Goal: Communication & Community: Answer question/provide support

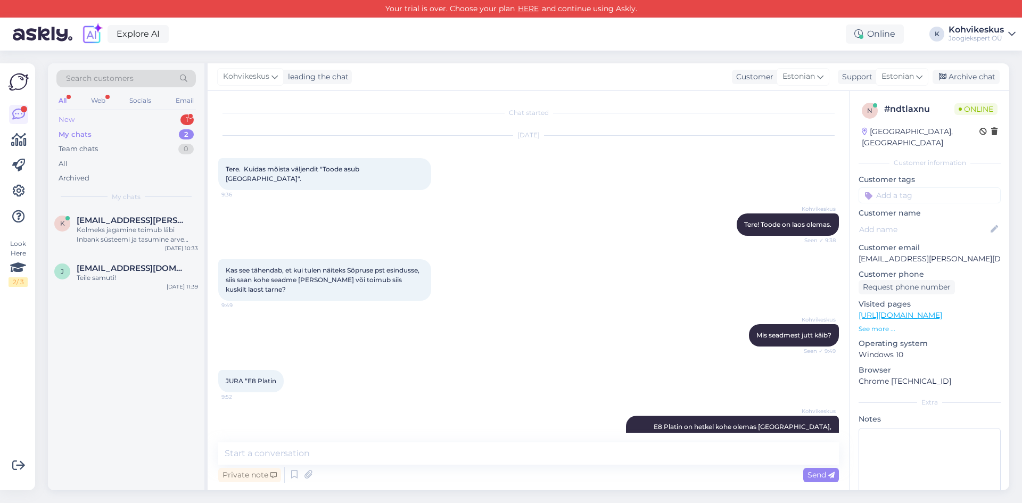
scroll to position [258, 0]
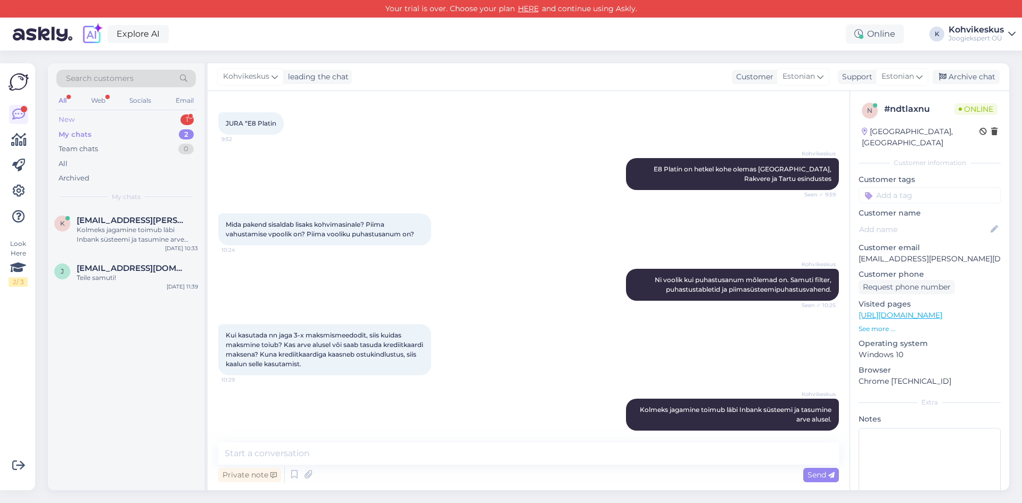
click at [120, 114] on div "New 1" at bounding box center [126, 119] width 140 height 15
click at [108, 250] on div "t [EMAIL_ADDRESS][DOMAIN_NAME] 1 Tere, kas Teilt on võimalik rentida kohvimasin…" at bounding box center [126, 232] width 157 height 48
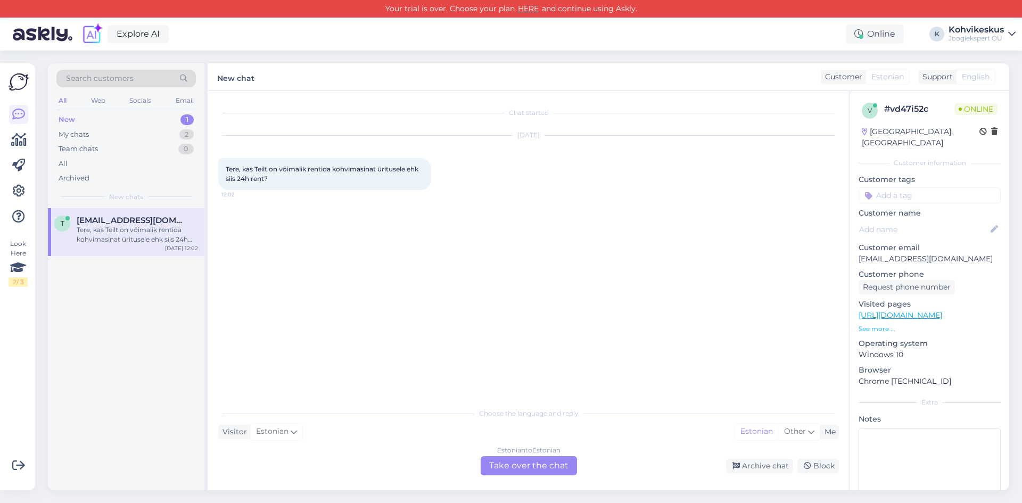
click at [512, 470] on div "Estonian to Estonian Take over the chat" at bounding box center [529, 465] width 96 height 19
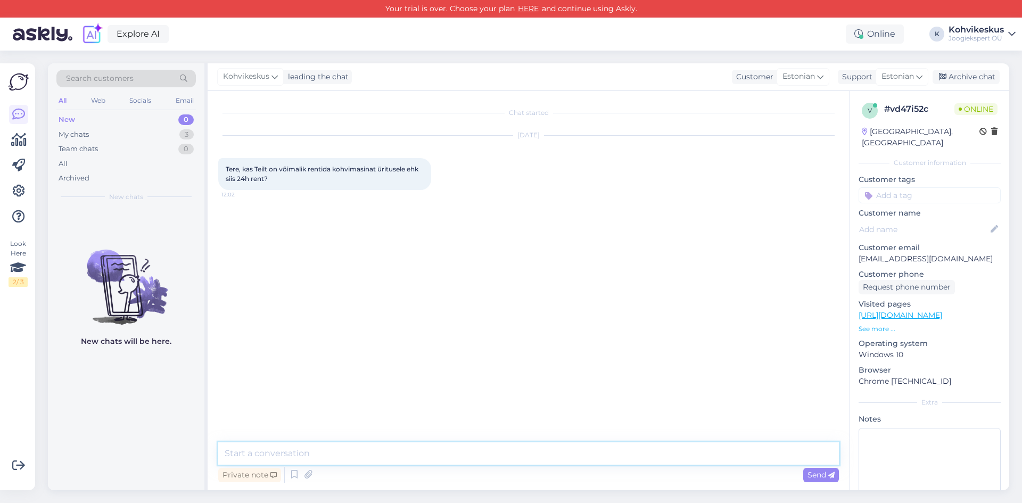
click at [334, 455] on textarea at bounding box center [528, 453] width 621 height 22
type textarea "Tere! Rendime [PERSON_NAME] ettevõtetele juhul kui parasjagu masinaid olemas on…"
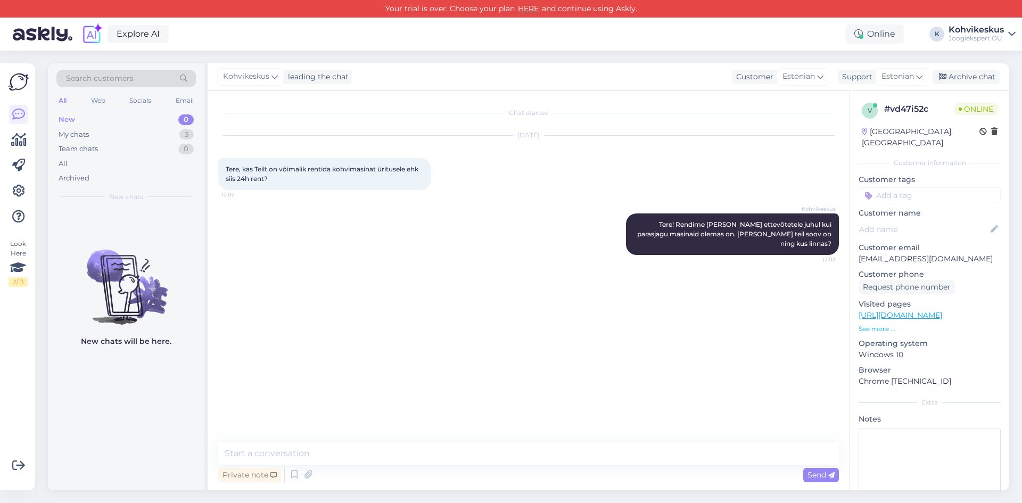
click at [624, 60] on div "Search customers All Web Socials Email New 0 My chats 3 Team chats 0 All Archiv…" at bounding box center [532, 277] width 981 height 453
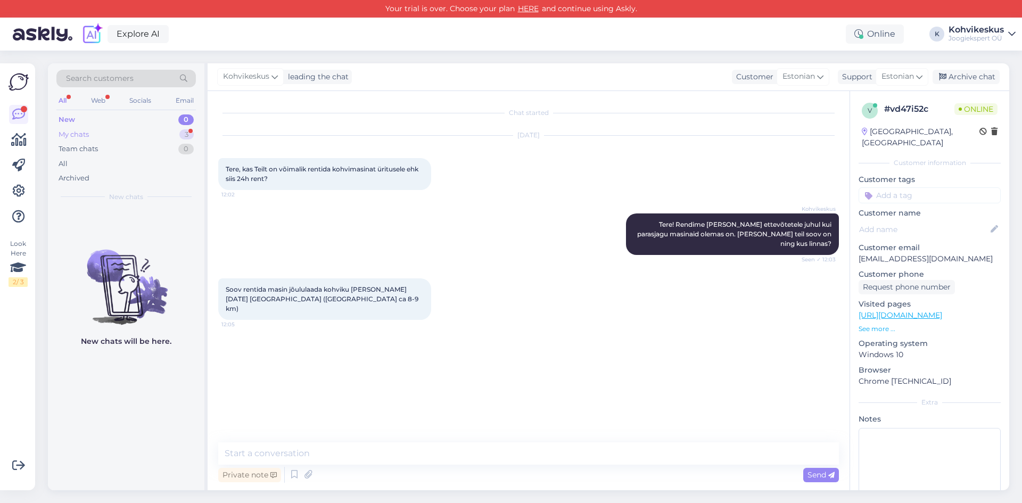
click at [129, 133] on div "My chats 3" at bounding box center [126, 134] width 140 height 15
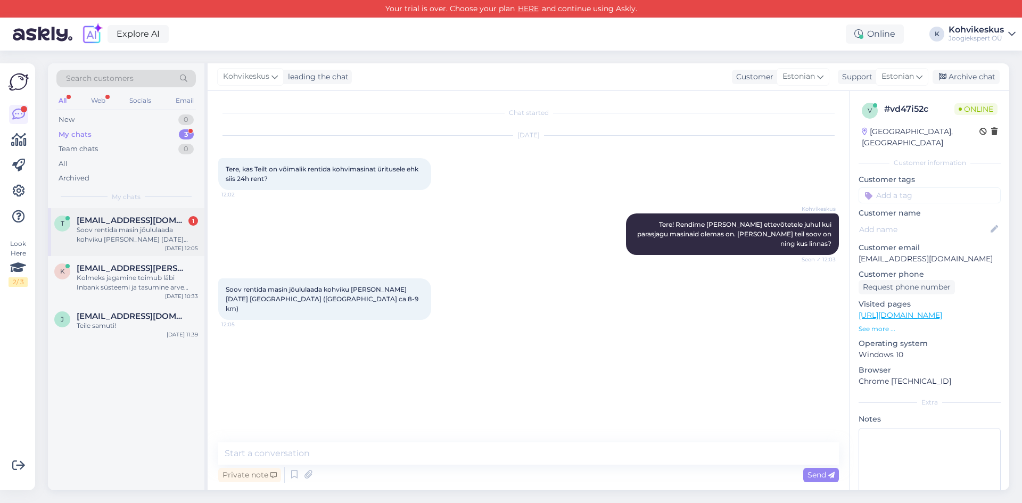
click at [131, 226] on div "Soov rentida masin jõululaada kohviku [PERSON_NAME] [DATE] [GEOGRAPHIC_DATA] ([…" at bounding box center [137, 234] width 121 height 19
click at [314, 452] on textarea at bounding box center [528, 453] width 621 height 22
click at [328, 453] on textarea at bounding box center [528, 453] width 621 height 22
type textarea "N"
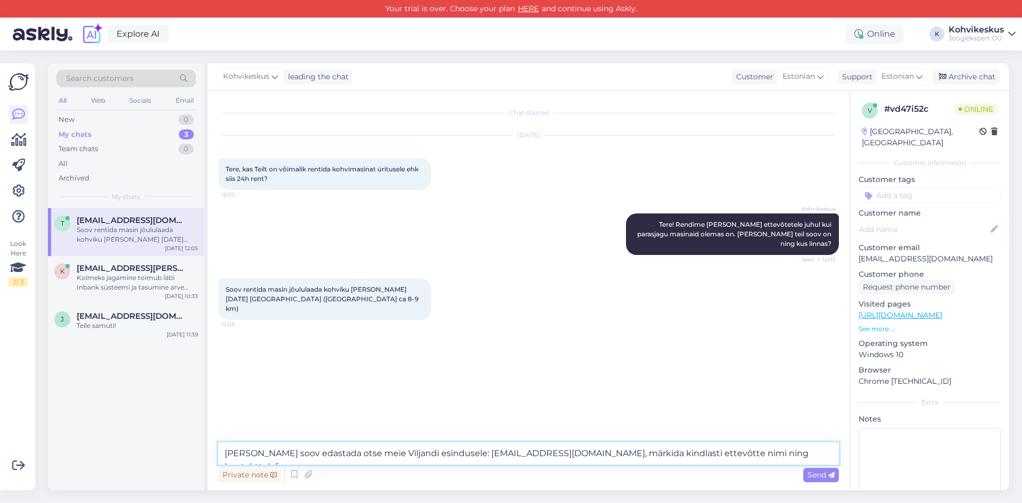
click at [224, 454] on textarea "[PERSON_NAME] soov edastada otse meie Viljandi esindusele: [EMAIL_ADDRESS][DOMA…" at bounding box center [528, 453] width 621 height 22
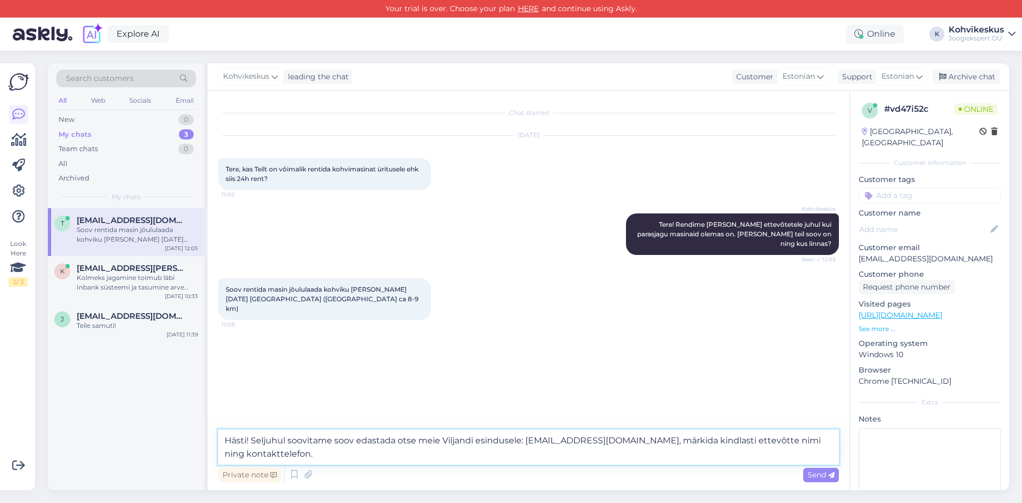
click at [473, 434] on textarea "Hästi! Seljuhul soovitame soov edastada otse meie Viljandi esindusele: [EMAIL_A…" at bounding box center [528, 447] width 621 height 35
type textarea "Hästi! Seljuhul soovitame soov edastada otse meie Viljandi esindusele: [EMAIL_A…"
click at [362, 450] on textarea "Hästi! Seljuhul soovitame soov edastada otse meie Viljandi esindusele: [EMAIL_A…" at bounding box center [528, 447] width 621 height 35
click at [813, 475] on span "Send" at bounding box center [821, 475] width 27 height 10
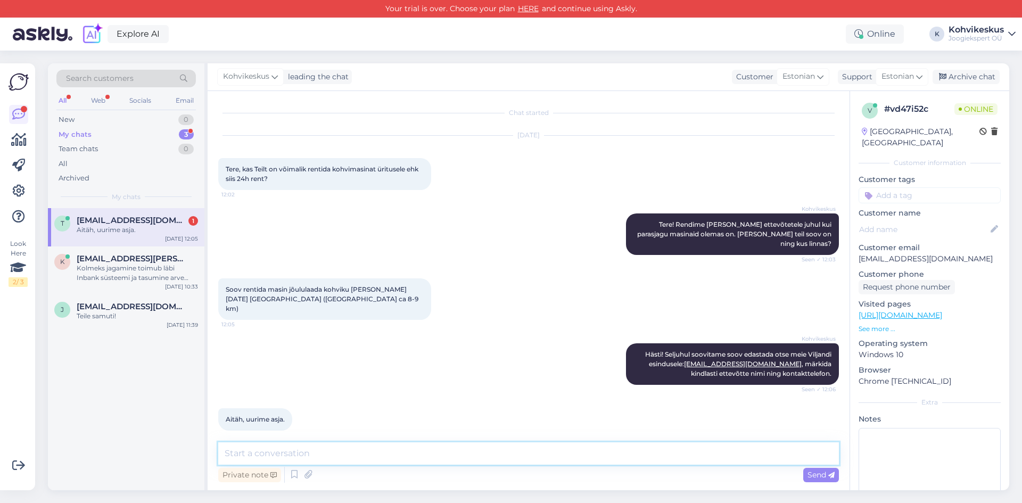
click at [317, 460] on textarea at bounding box center [528, 453] width 621 height 22
drag, startPoint x: 114, startPoint y: 264, endPoint x: 122, endPoint y: 252, distance: 13.7
click at [114, 264] on div "Kolmeks jagamine toimub läbi Inbank süsteemi ja tasumine arve alusel." at bounding box center [137, 273] width 121 height 19
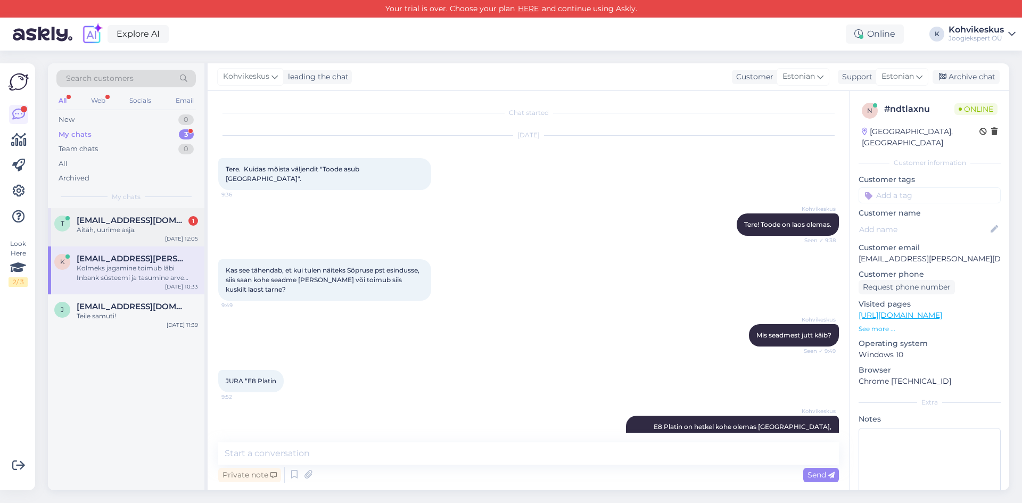
scroll to position [258, 0]
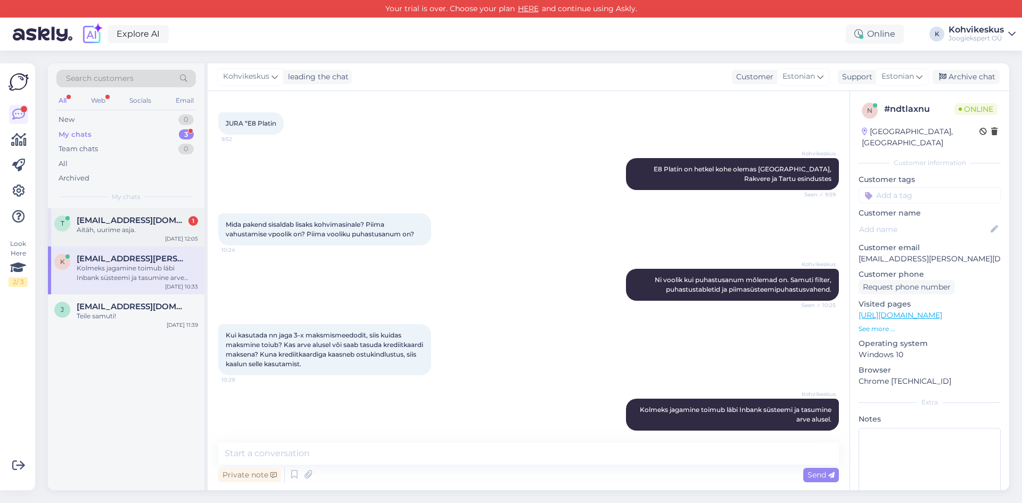
click at [138, 224] on span "[EMAIL_ADDRESS][DOMAIN_NAME]" at bounding box center [132, 221] width 111 height 10
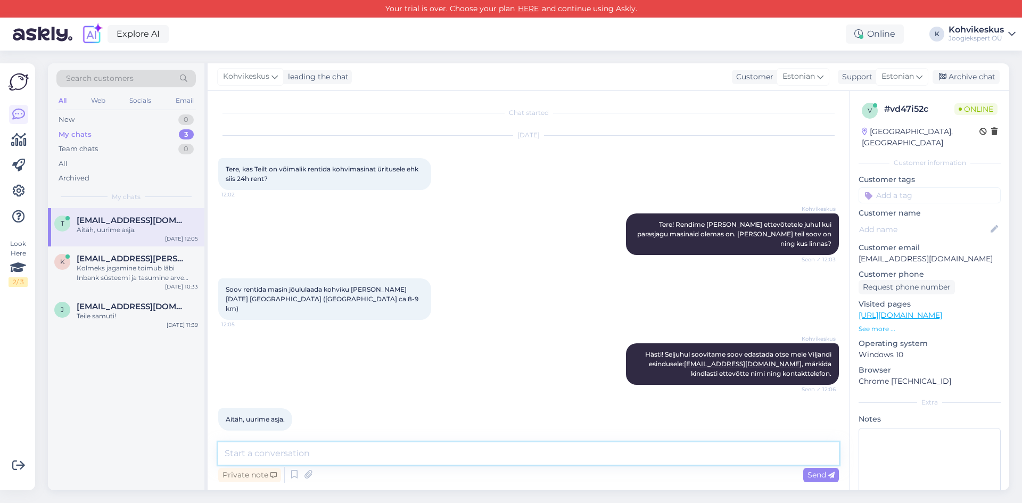
click at [339, 450] on textarea at bounding box center [528, 453] width 621 height 22
click at [313, 454] on textarea at bounding box center [528, 453] width 621 height 22
click at [371, 451] on textarea at bounding box center [528, 453] width 621 height 22
click at [489, 55] on div "Search customers All Web Socials Email New 0 My chats 3 Team chats 0 All Archiv…" at bounding box center [532, 277] width 981 height 453
